Goal: Navigation & Orientation: Find specific page/section

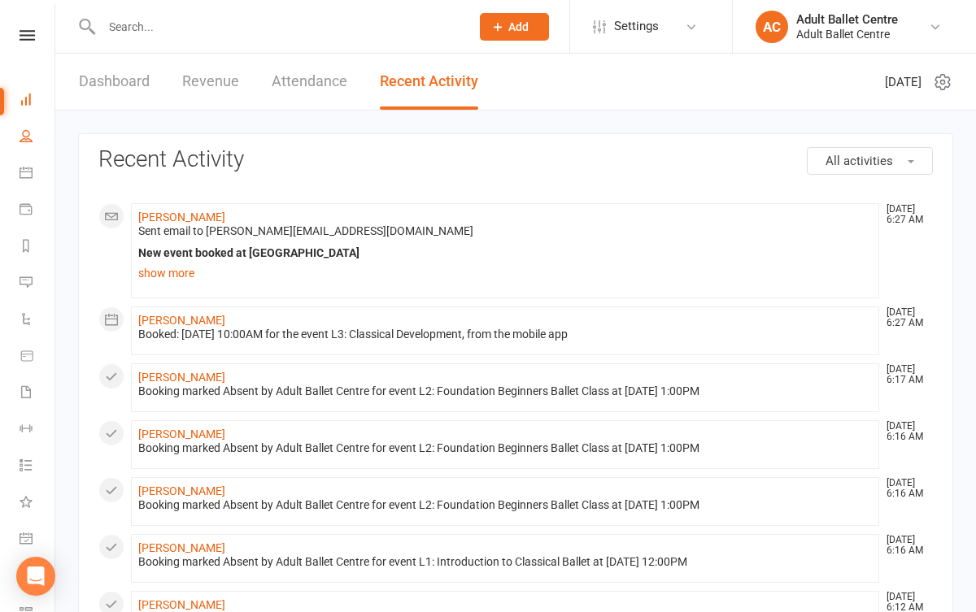
click at [28, 154] on link "People" at bounding box center [38, 138] width 37 height 37
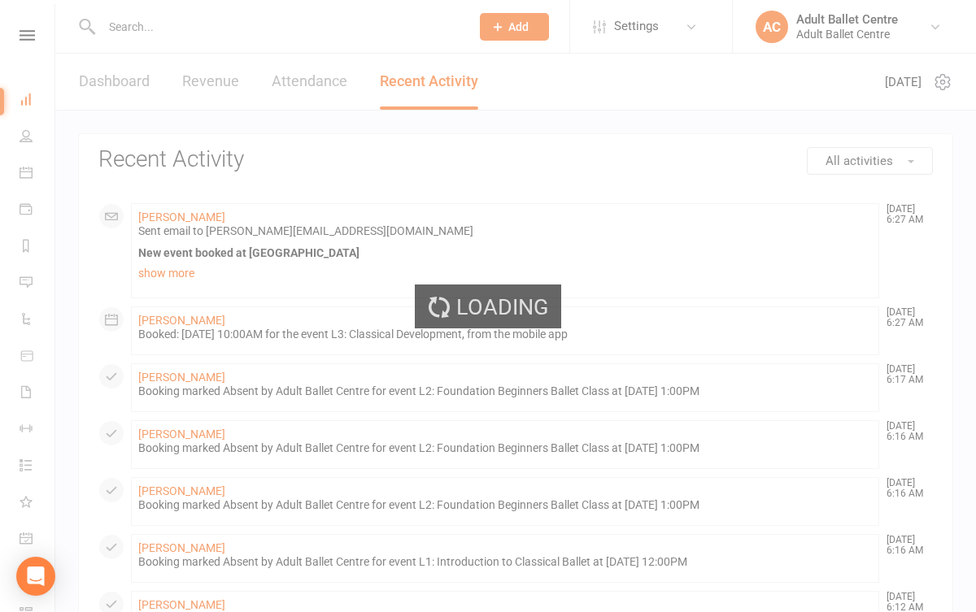
select select "100"
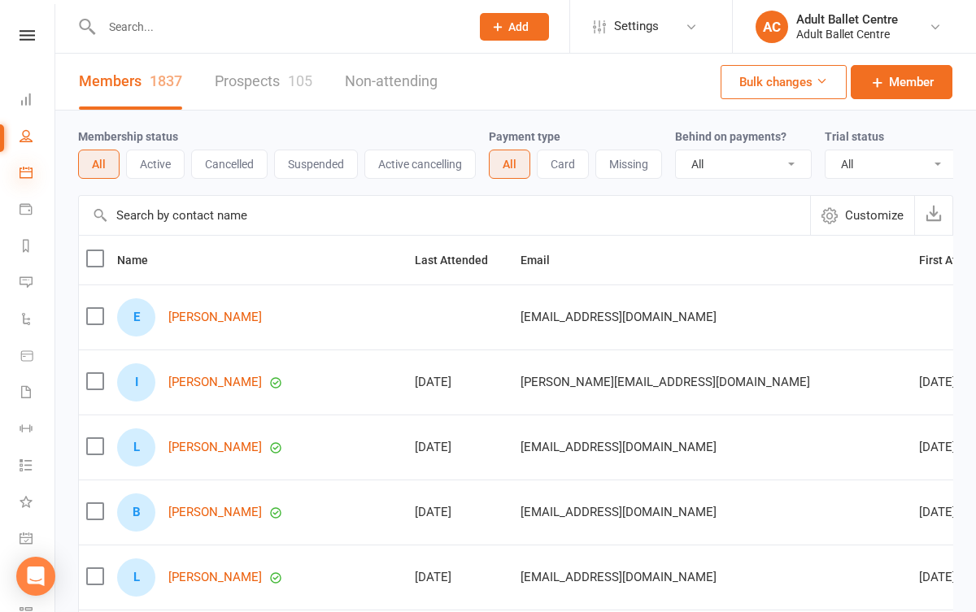
click at [26, 176] on icon at bounding box center [26, 172] width 13 height 13
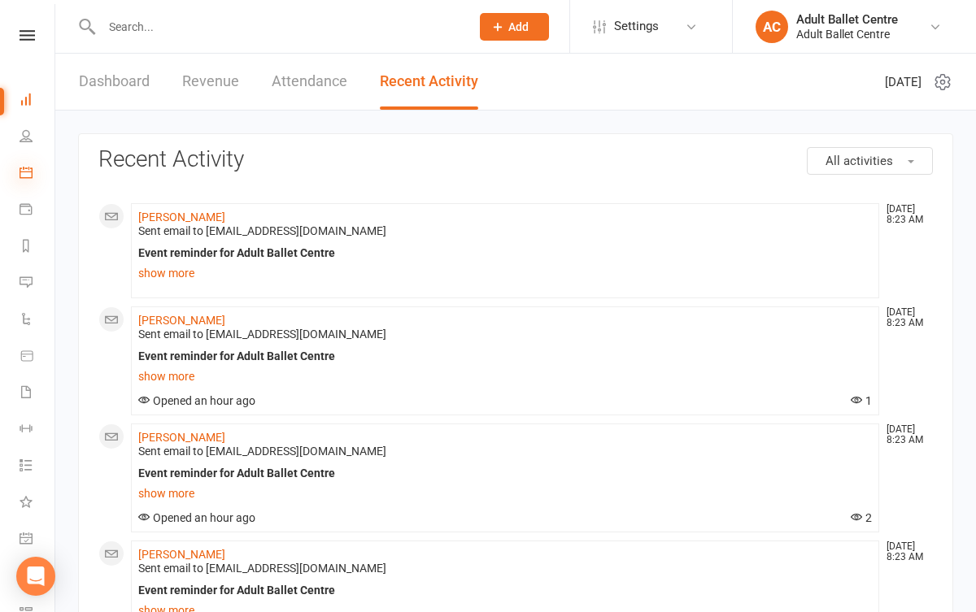
click at [31, 176] on icon at bounding box center [26, 172] width 13 height 13
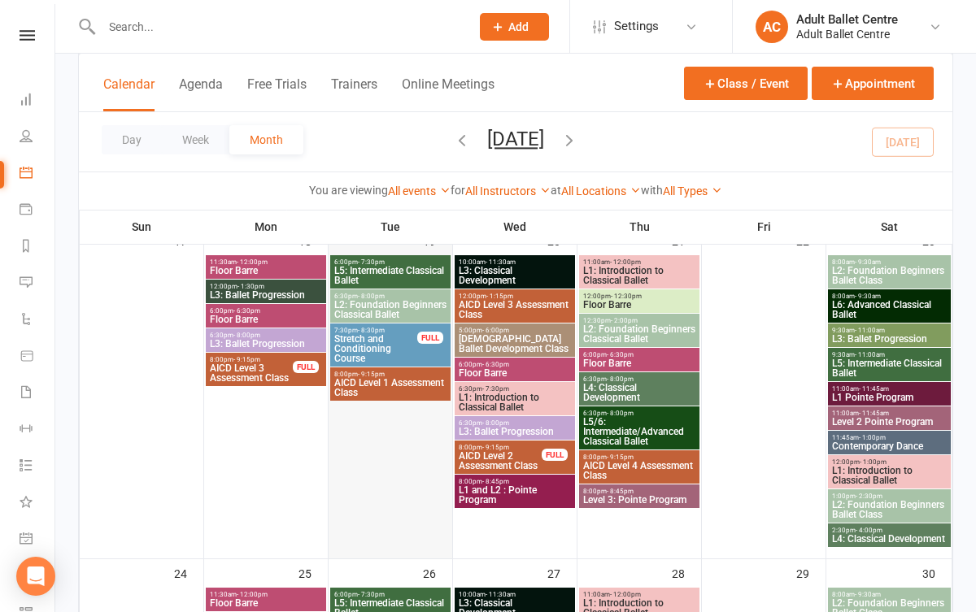
scroll to position [1131, 0]
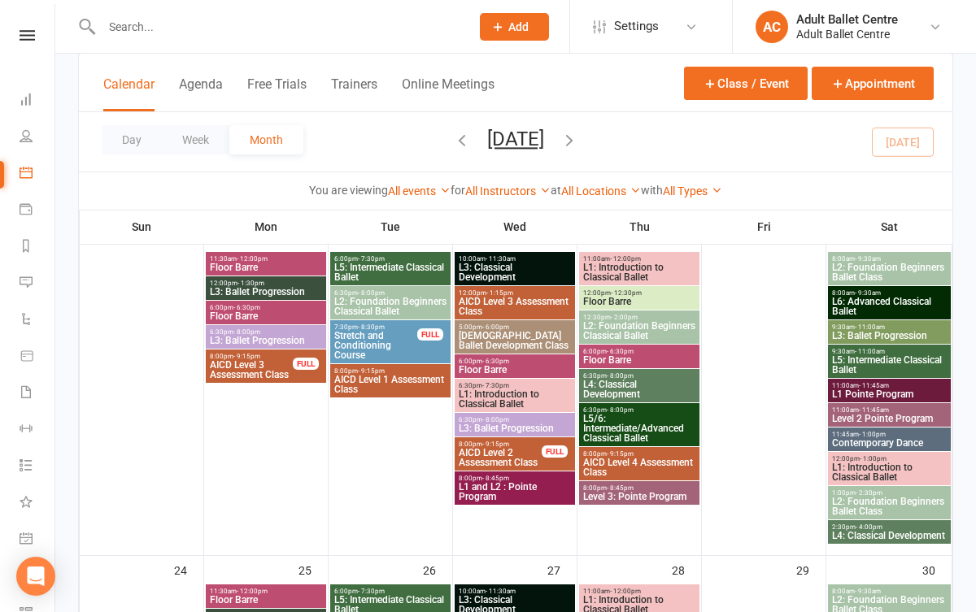
click at [516, 398] on span "L1: Introduction to Classical Ballet" at bounding box center [515, 400] width 114 height 20
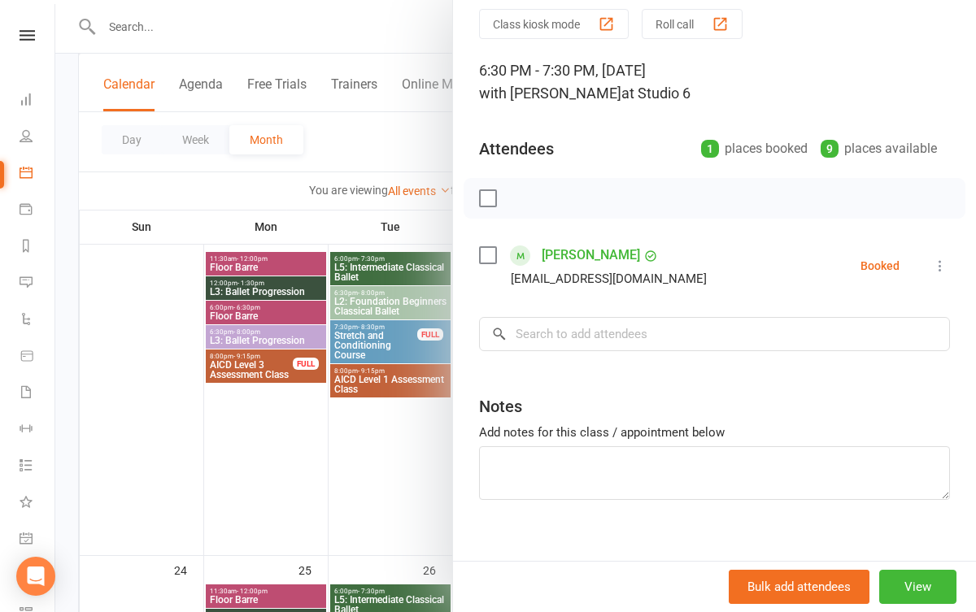
scroll to position [59, 0]
click at [398, 486] on div at bounding box center [515, 306] width 921 height 612
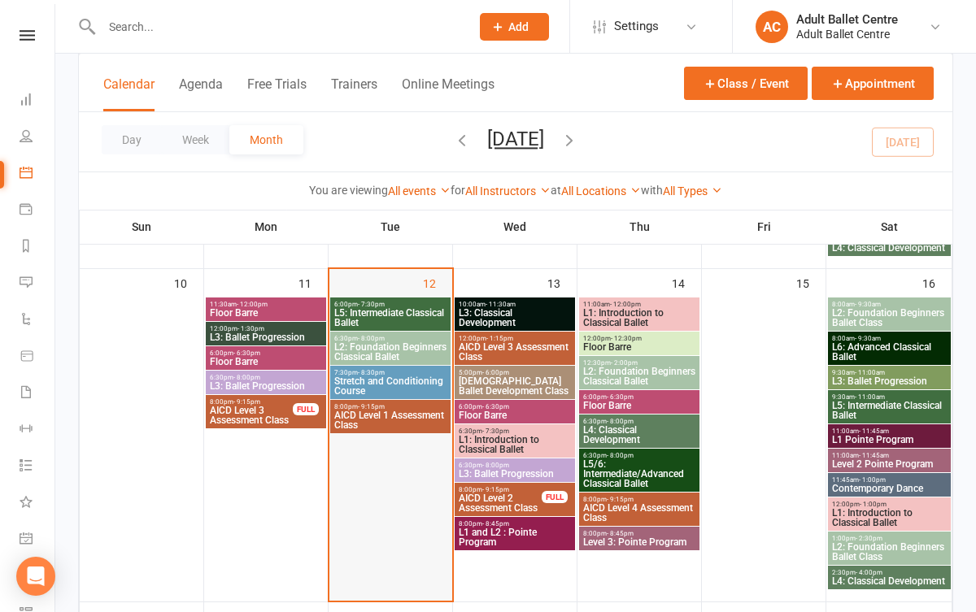
scroll to position [744, 0]
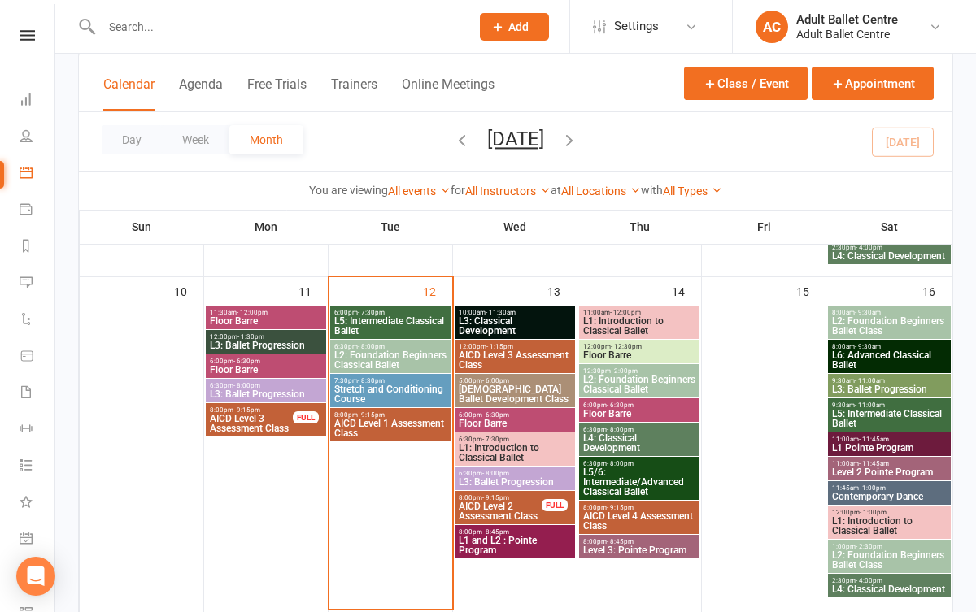
click at [484, 449] on span "L1: Introduction to Classical Ballet" at bounding box center [515, 453] width 114 height 20
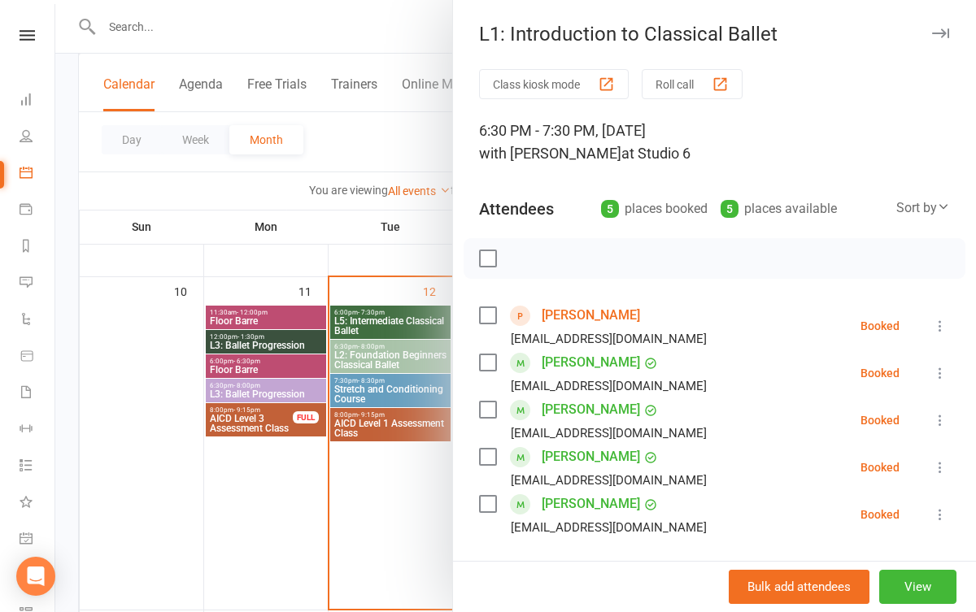
scroll to position [25, 0]
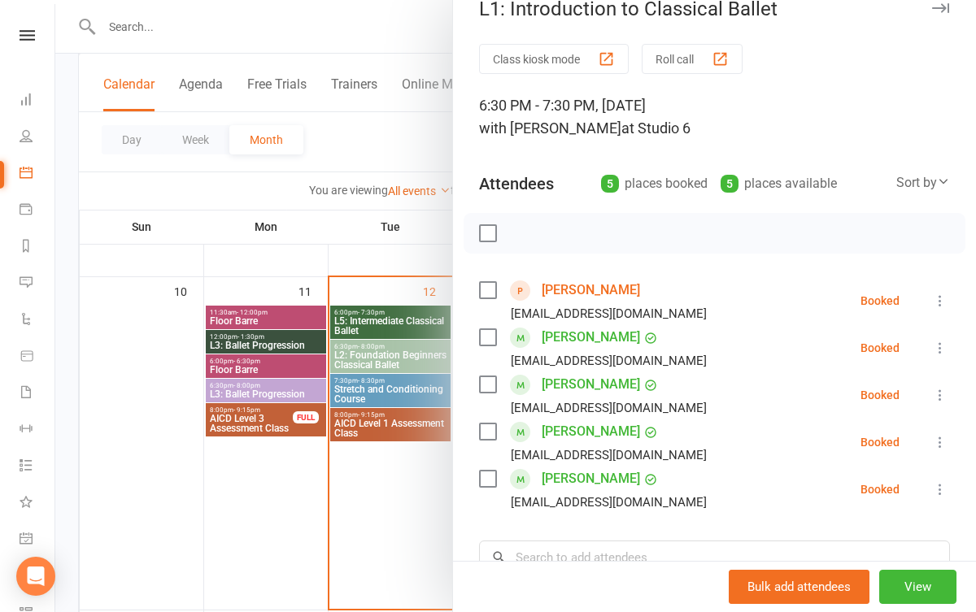
click at [390, 501] on div at bounding box center [515, 306] width 921 height 612
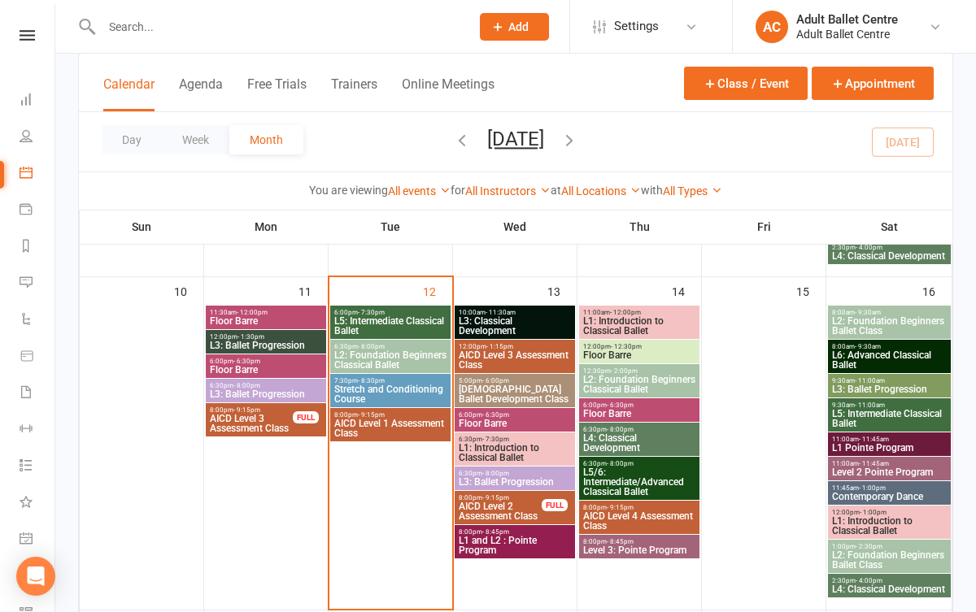
click at [472, 445] on span "L1: Introduction to Classical Ballet" at bounding box center [515, 453] width 114 height 20
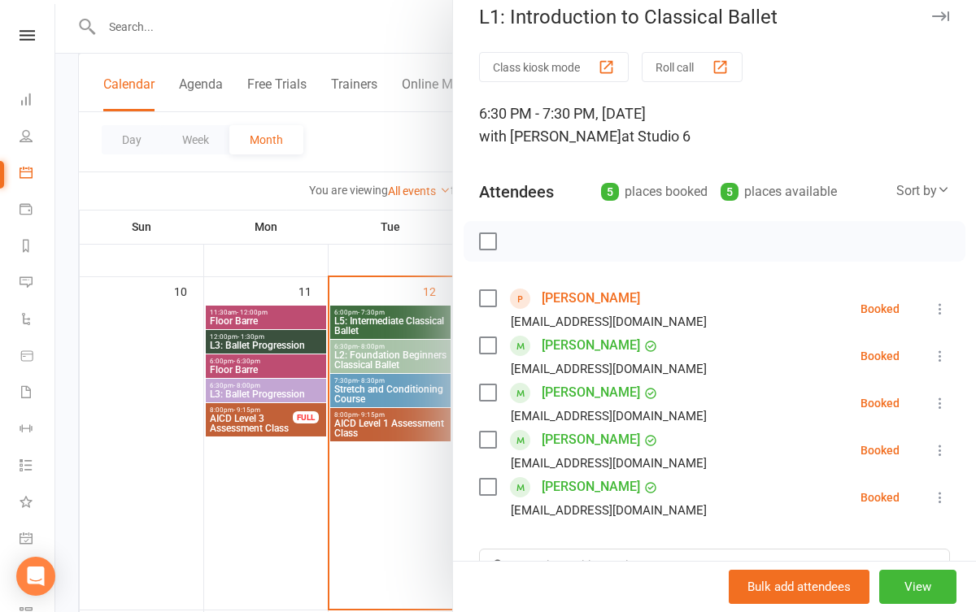
scroll to position [23, 0]
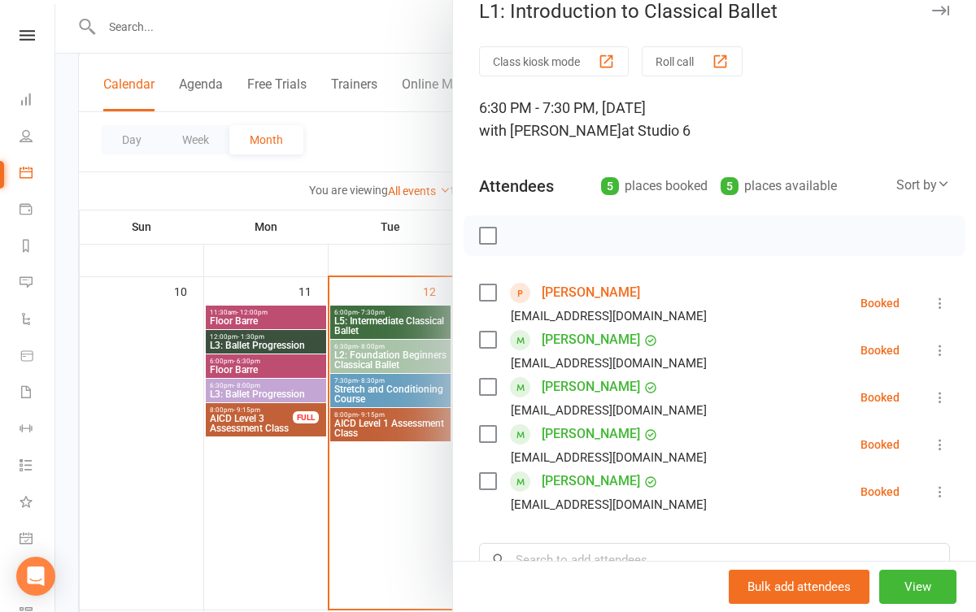
click at [429, 472] on div at bounding box center [515, 306] width 921 height 612
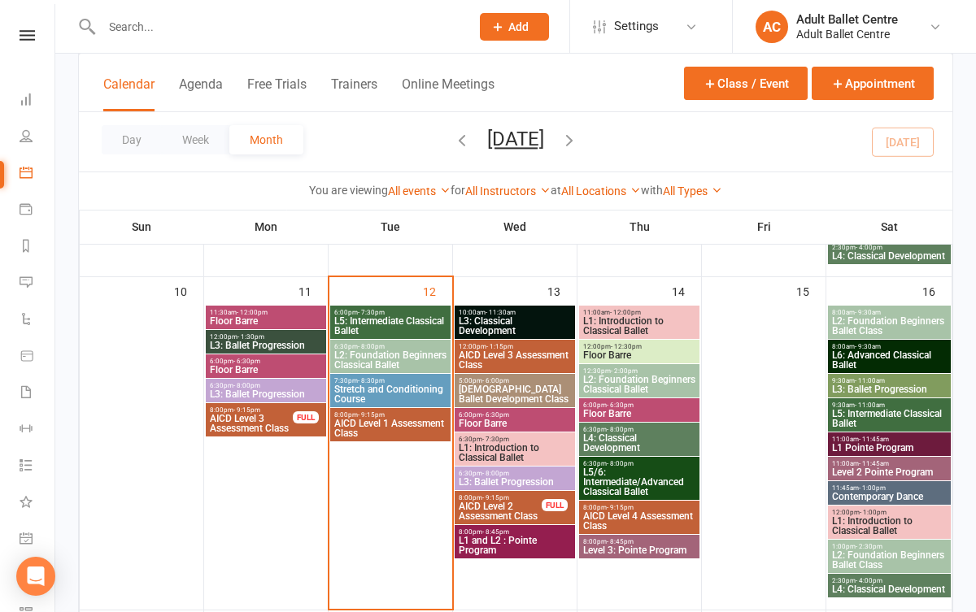
click at [503, 451] on span "L1: Introduction to Classical Ballet" at bounding box center [515, 453] width 114 height 20
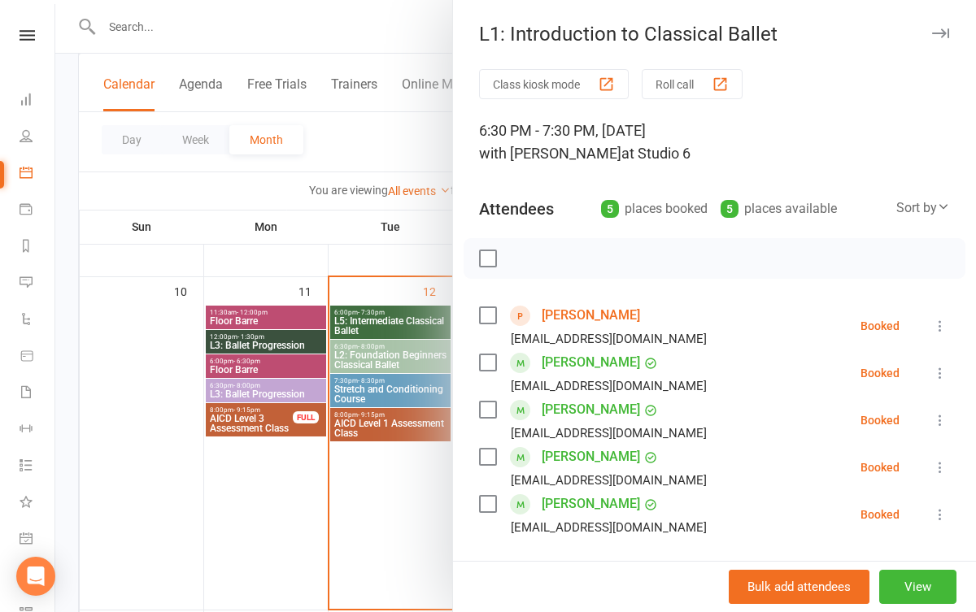
click at [430, 502] on div at bounding box center [515, 306] width 921 height 612
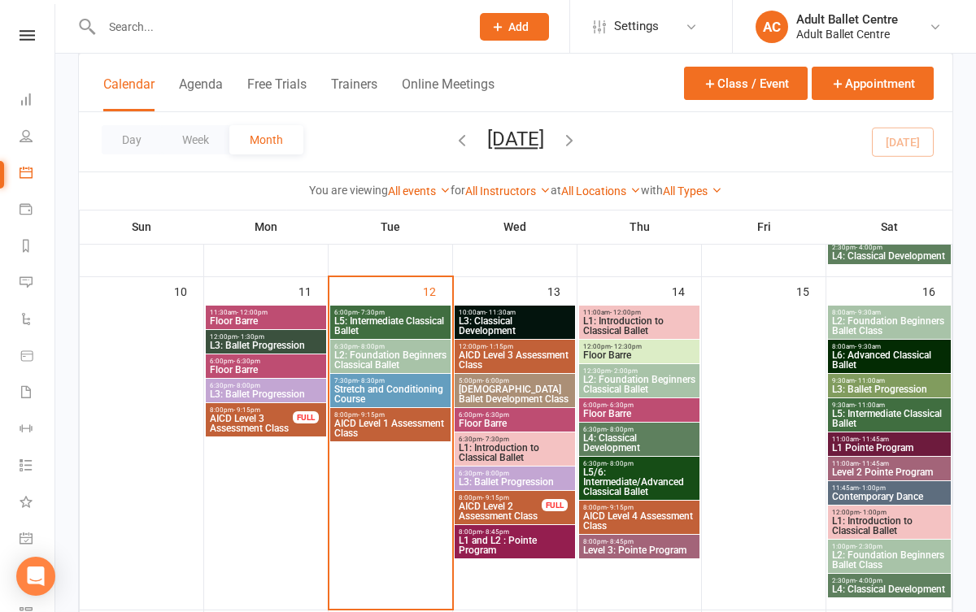
click at [290, 368] on span "Floor Barre" at bounding box center [266, 370] width 114 height 10
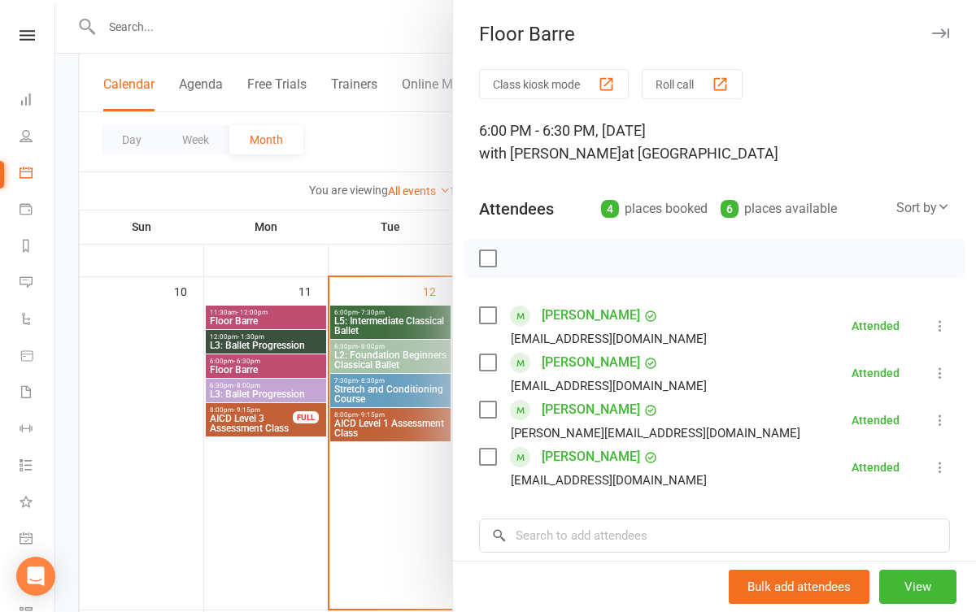
click at [338, 520] on div at bounding box center [515, 306] width 921 height 612
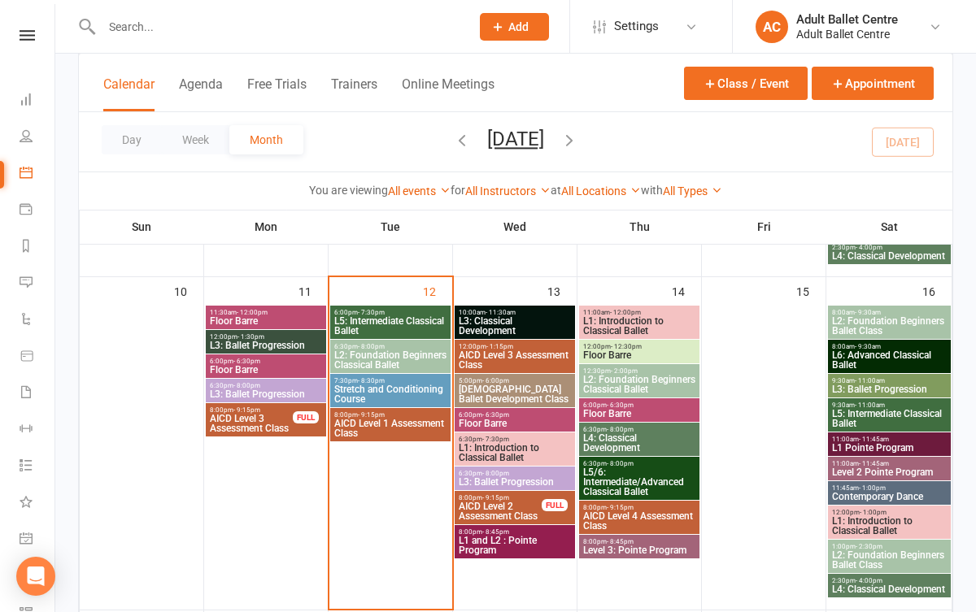
click at [277, 365] on span "Floor Barre" at bounding box center [266, 370] width 114 height 10
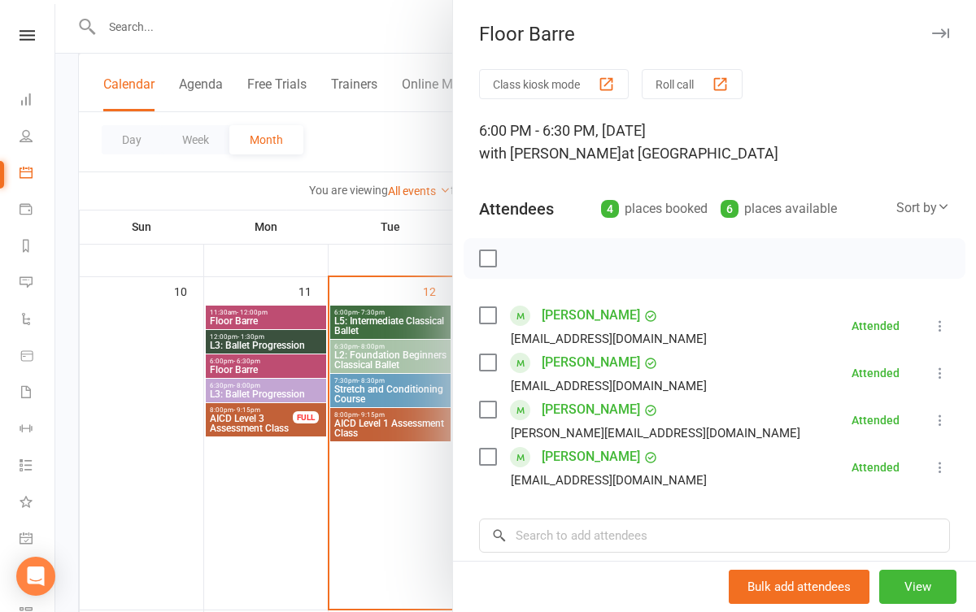
click at [372, 512] on div at bounding box center [515, 306] width 921 height 612
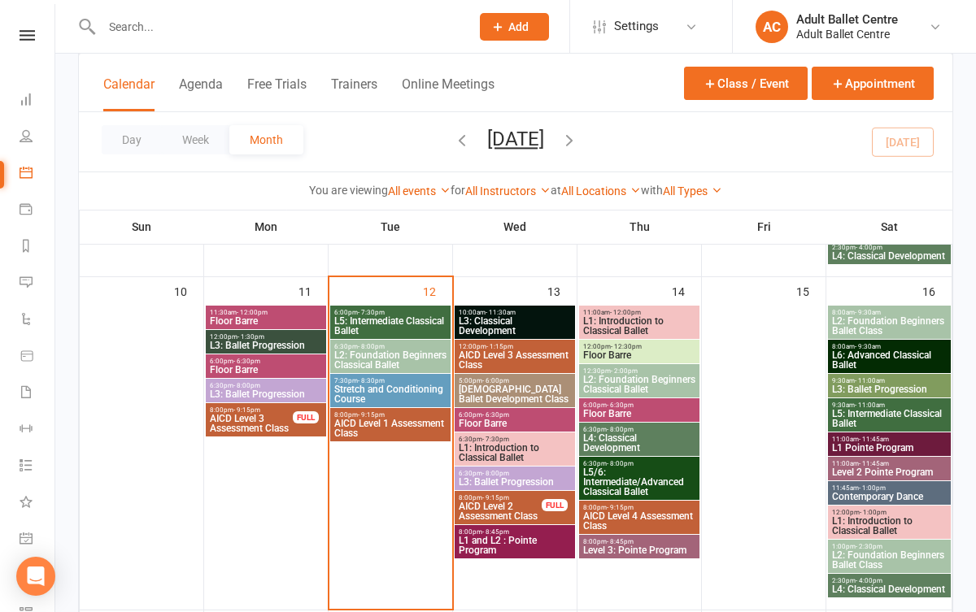
click at [498, 444] on span "L1: Introduction to Classical Ballet" at bounding box center [515, 453] width 114 height 20
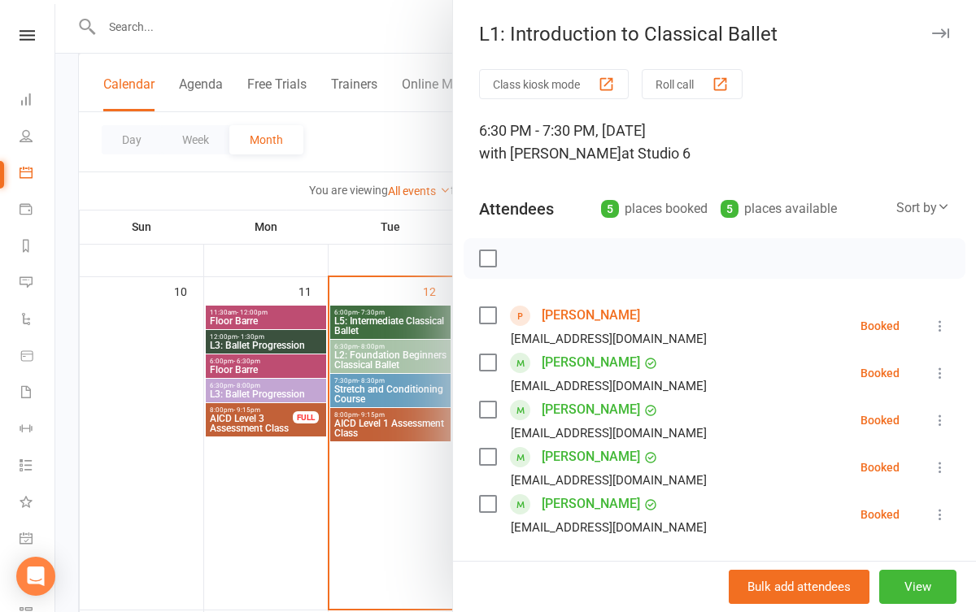
scroll to position [12, 0]
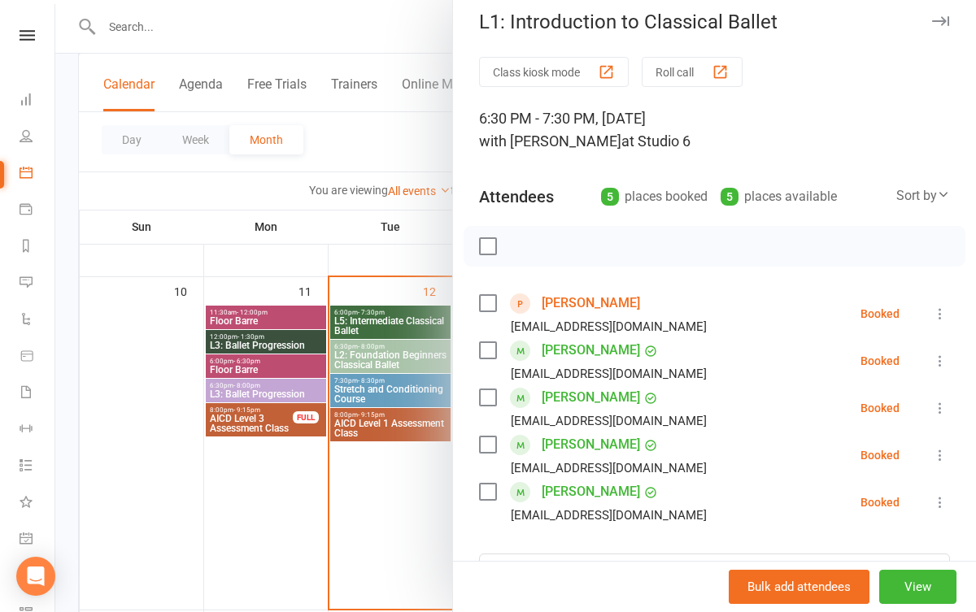
click at [400, 497] on div at bounding box center [515, 306] width 921 height 612
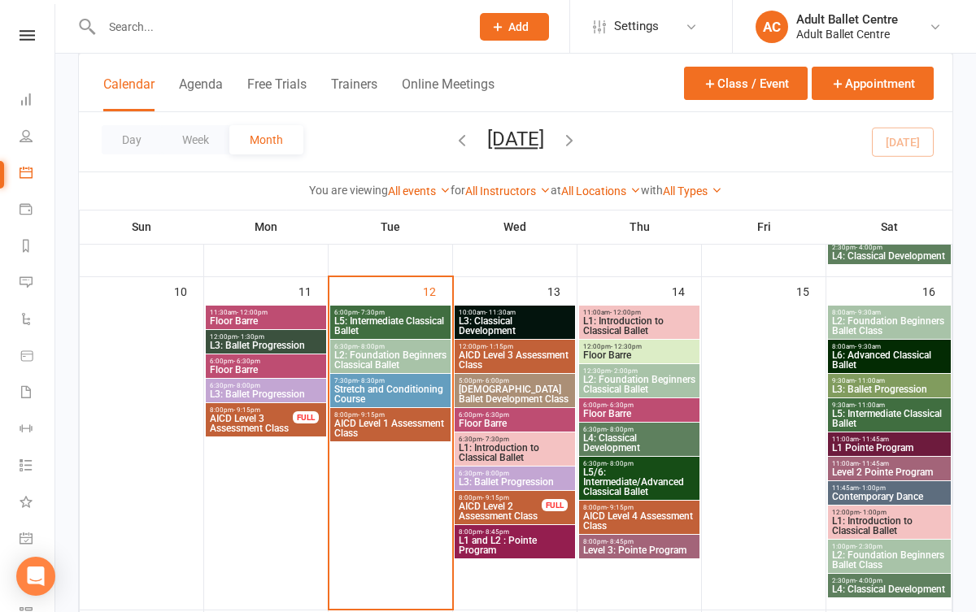
click at [615, 378] on span "L2: Foundation Beginners Classical Ballet" at bounding box center [639, 385] width 114 height 20
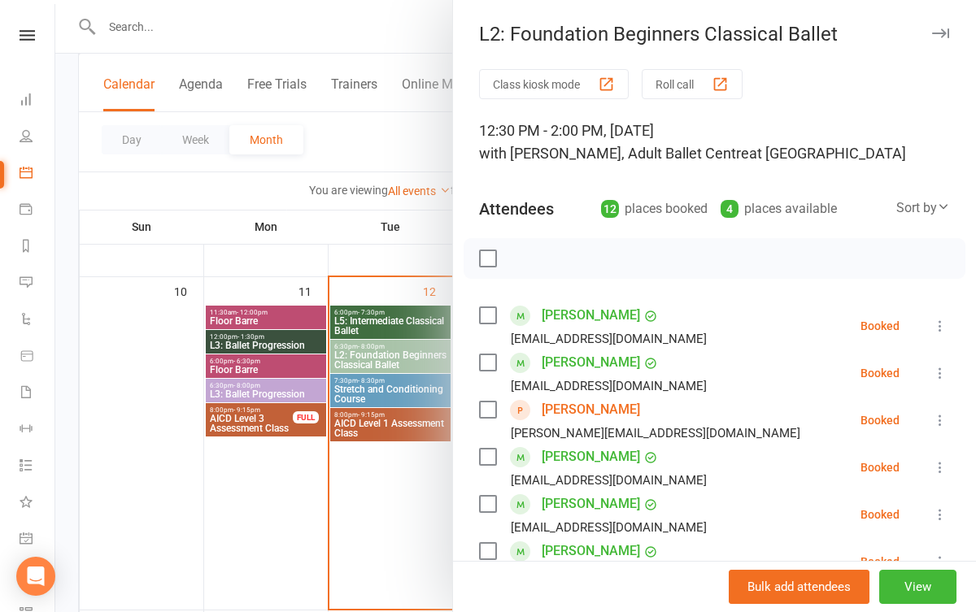
click at [374, 531] on div at bounding box center [515, 306] width 921 height 612
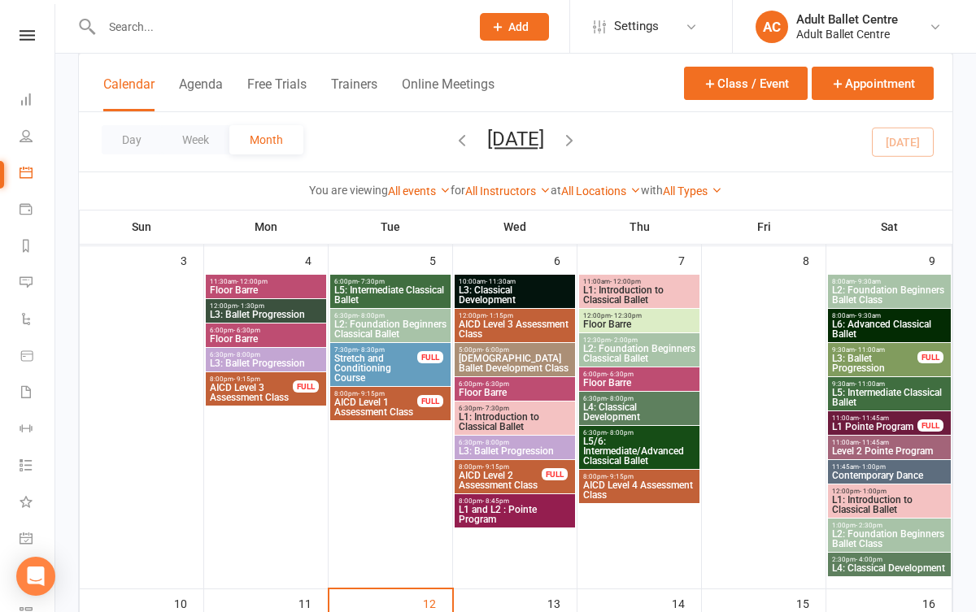
scroll to position [420, 0]
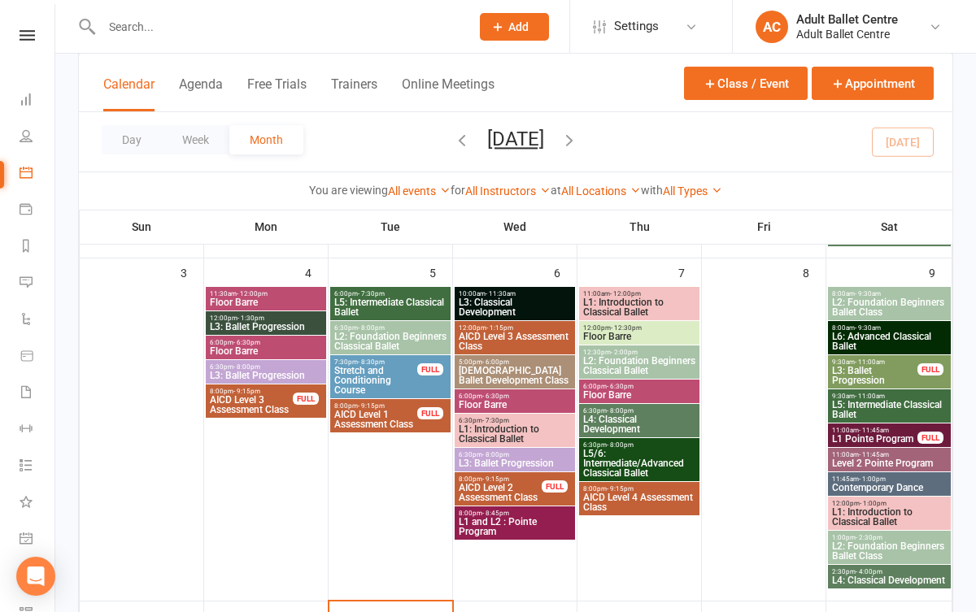
click at [620, 364] on span "L2: Foundation Beginners Classical Ballet" at bounding box center [639, 366] width 114 height 20
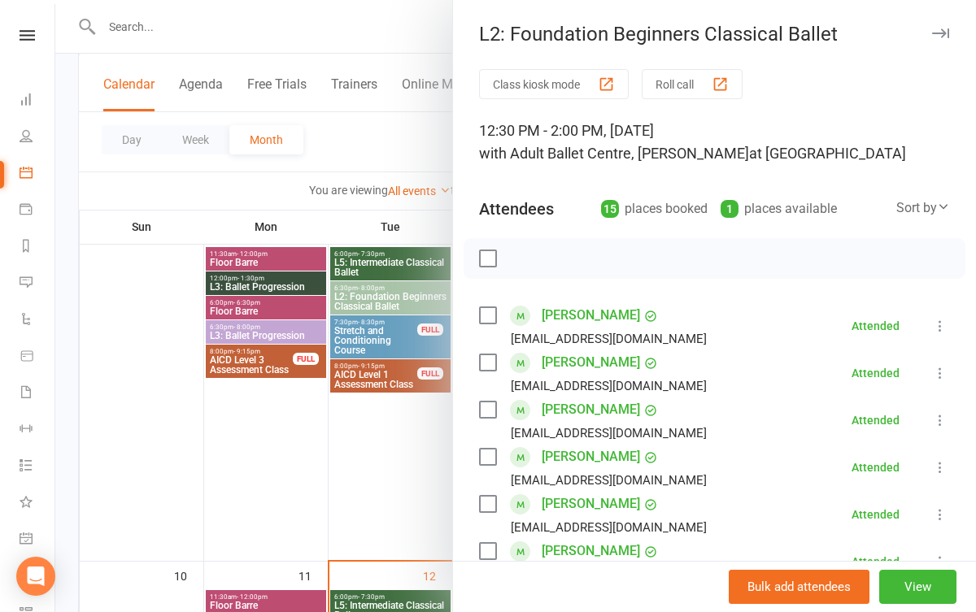
scroll to position [457, 0]
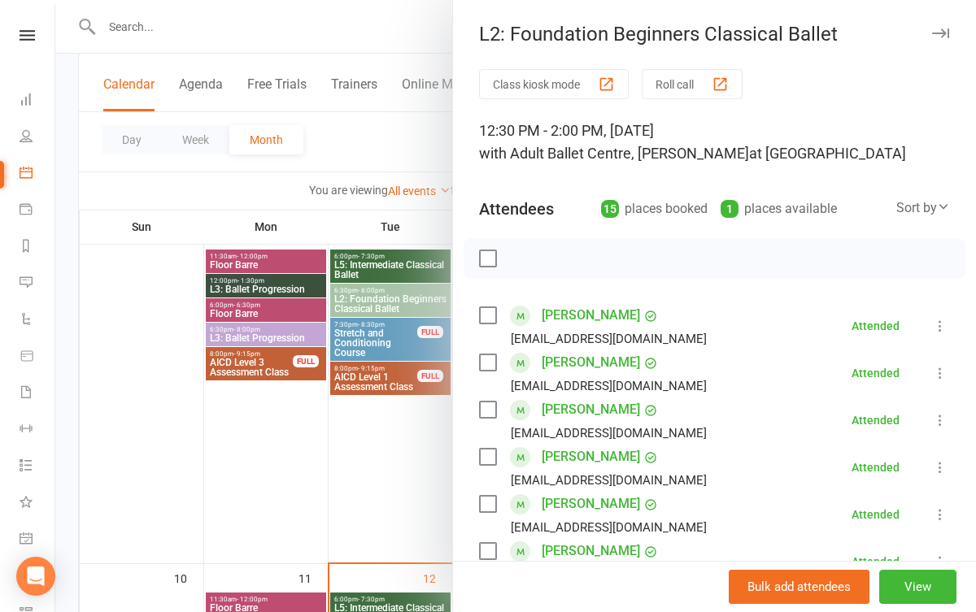
click at [416, 506] on div at bounding box center [515, 306] width 921 height 612
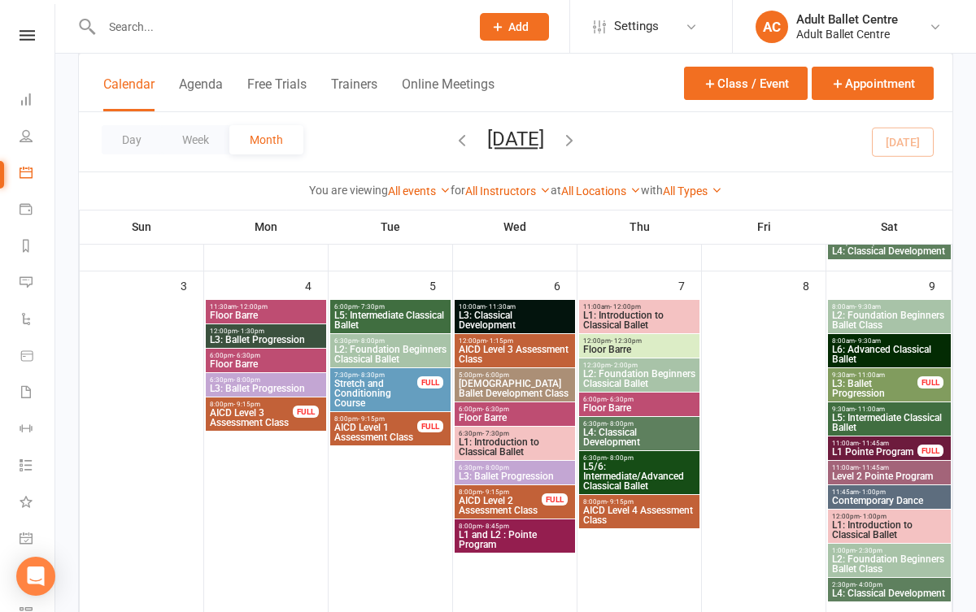
scroll to position [407, 0]
click at [649, 320] on span "L1: Introduction to Classical Ballet" at bounding box center [639, 321] width 114 height 20
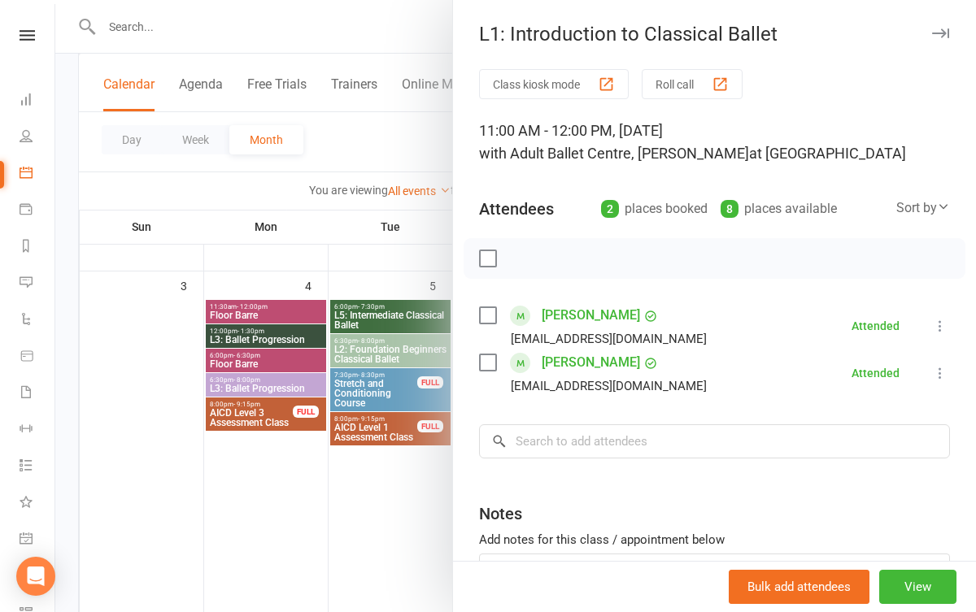
scroll to position [17, 0]
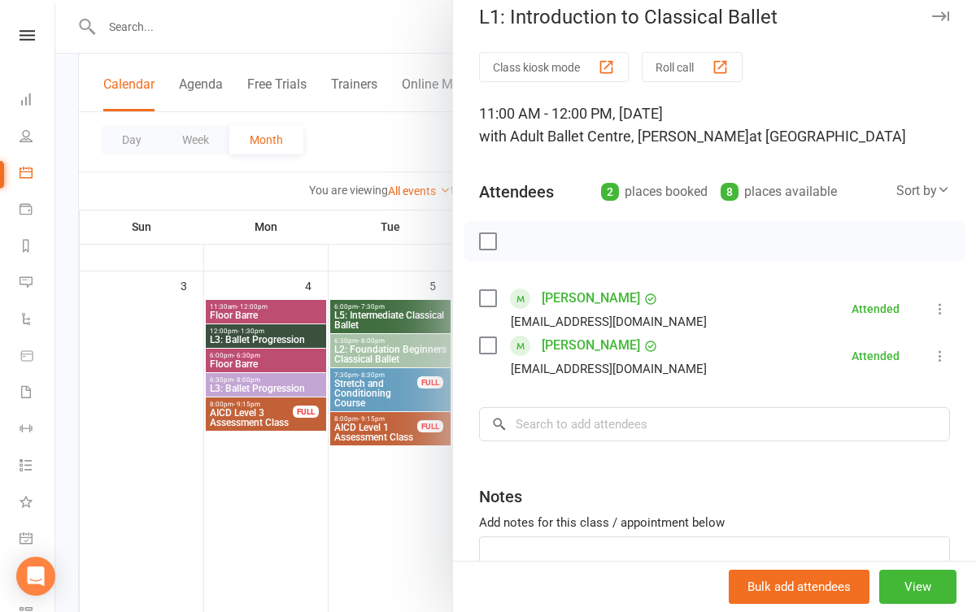
click at [423, 507] on div at bounding box center [515, 306] width 921 height 612
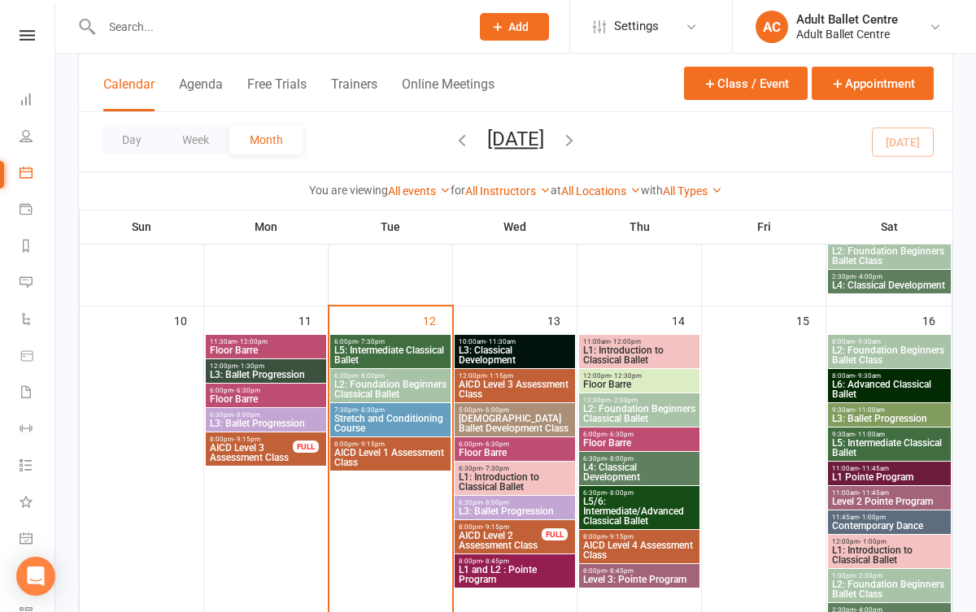
scroll to position [716, 0]
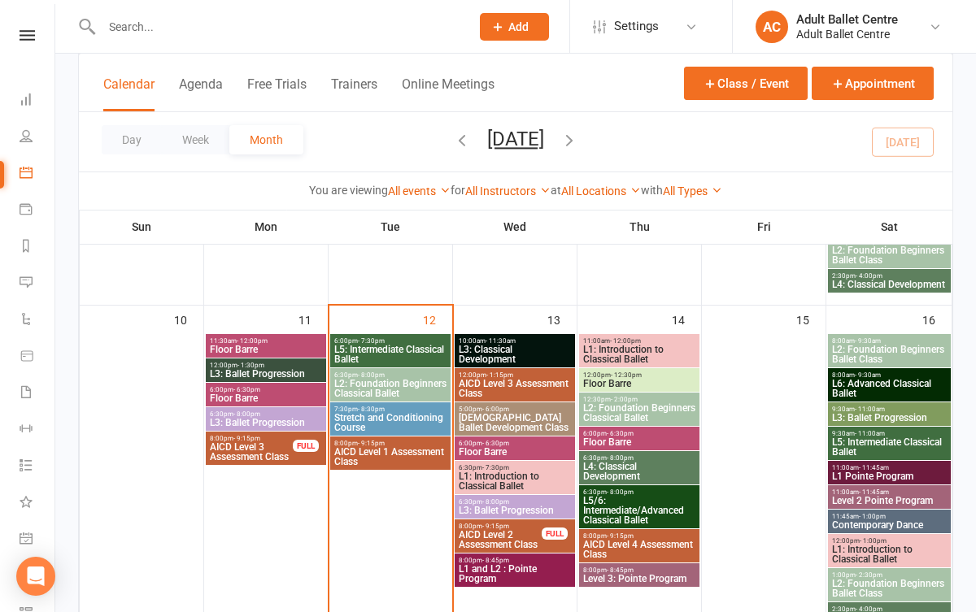
click at [386, 347] on span "L5: Intermediate Classical Ballet" at bounding box center [390, 355] width 114 height 20
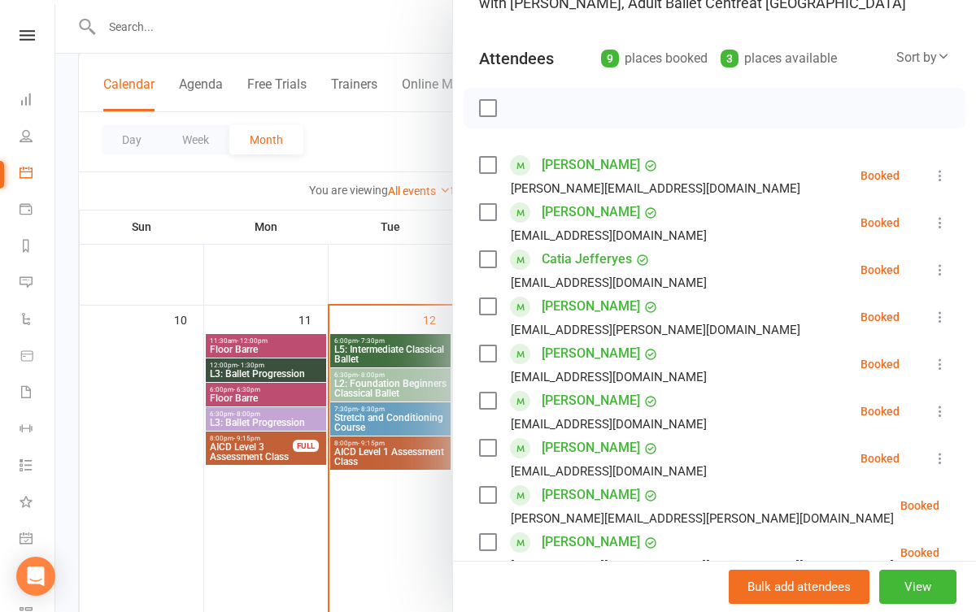
scroll to position [161, 0]
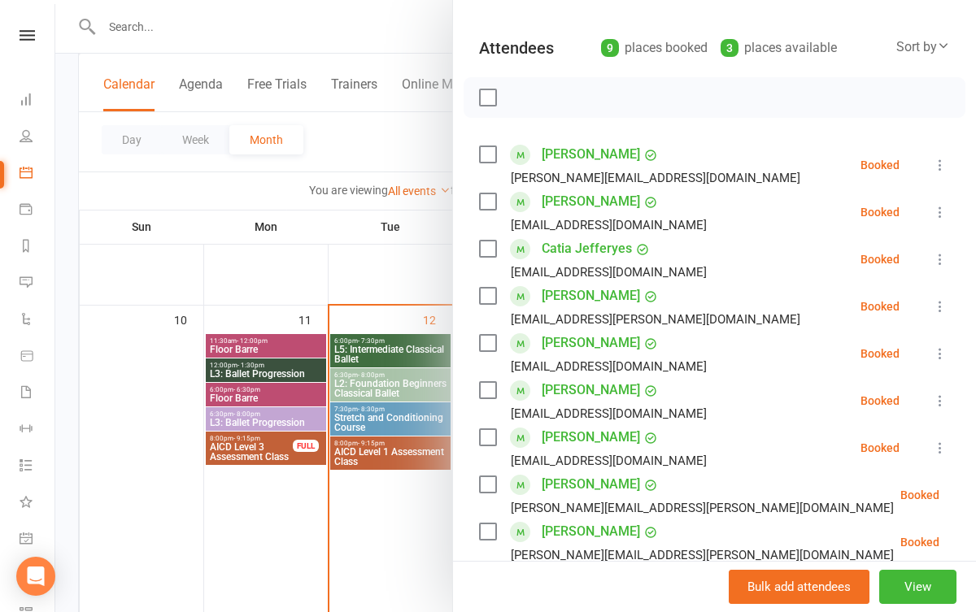
click at [377, 522] on div at bounding box center [515, 306] width 921 height 612
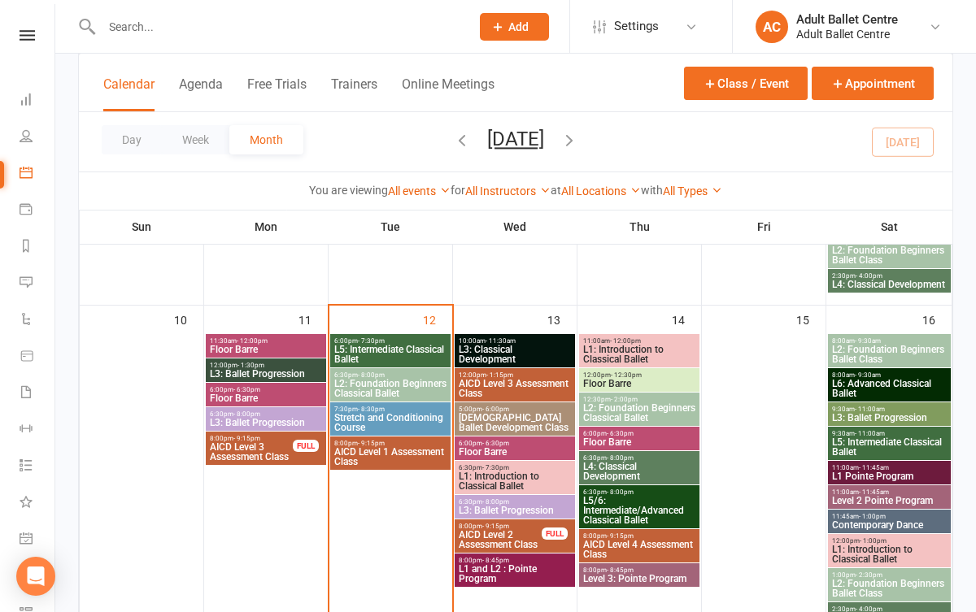
click at [390, 420] on span "Stretch and Conditioning Course" at bounding box center [390, 423] width 114 height 20
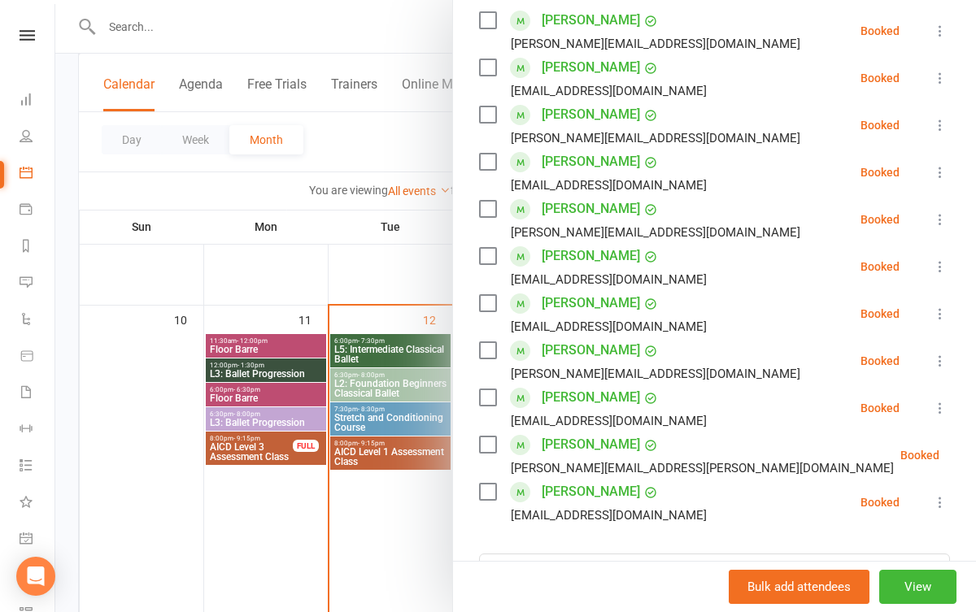
scroll to position [298, 0]
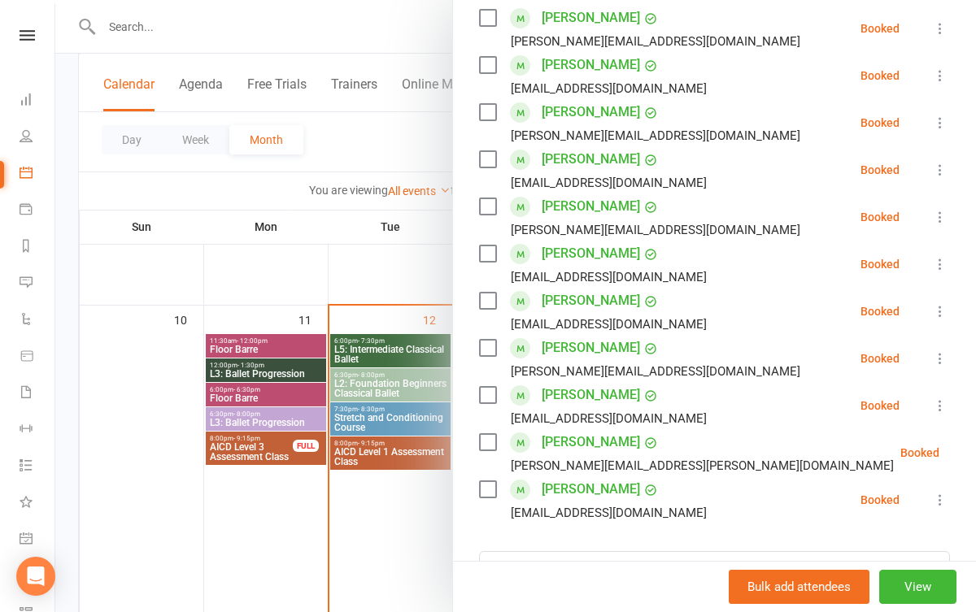
click at [379, 565] on div at bounding box center [515, 306] width 921 height 612
